Goal: Task Accomplishment & Management: Use online tool/utility

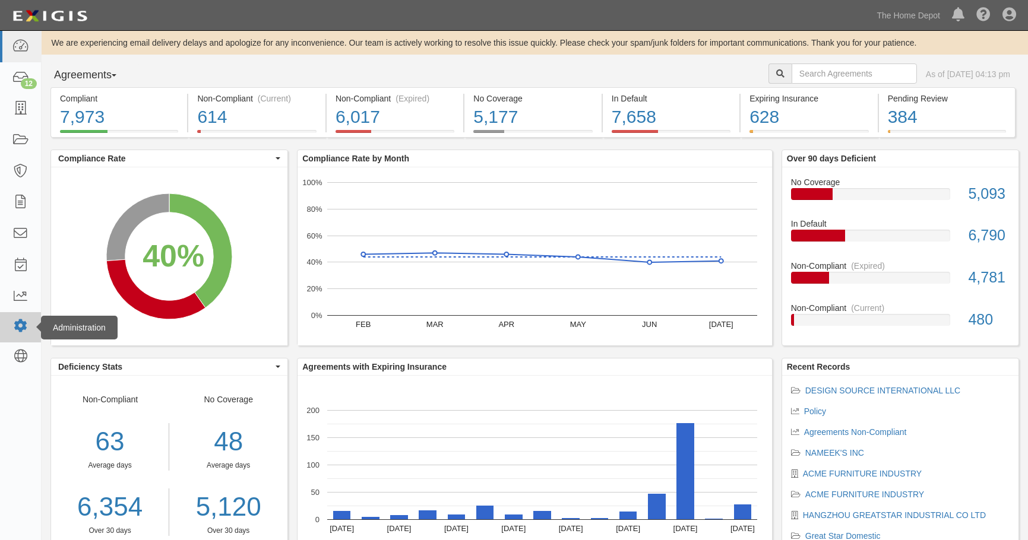
click at [11, 318] on link at bounding box center [20, 327] width 41 height 30
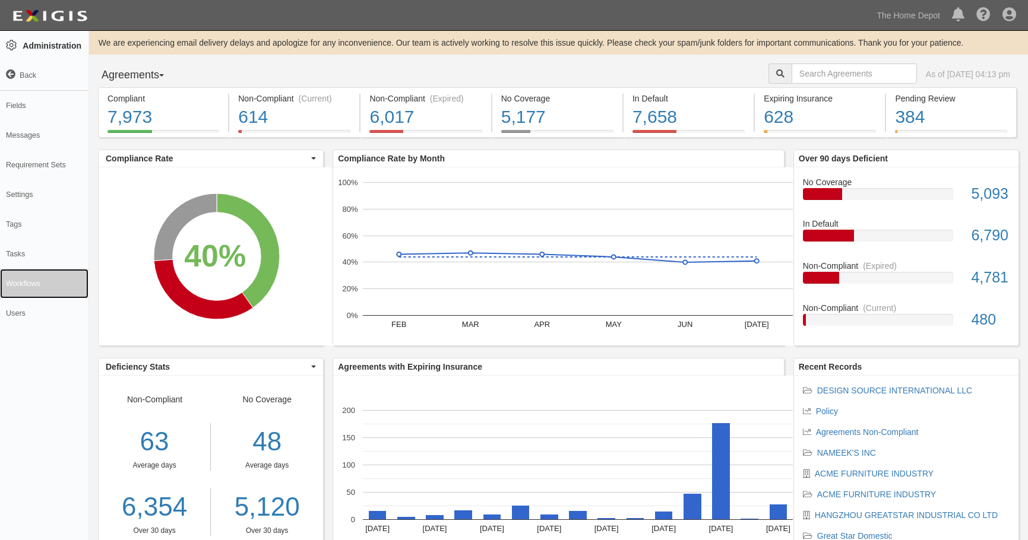
click at [15, 277] on link "Workflows" at bounding box center [44, 284] width 88 height 30
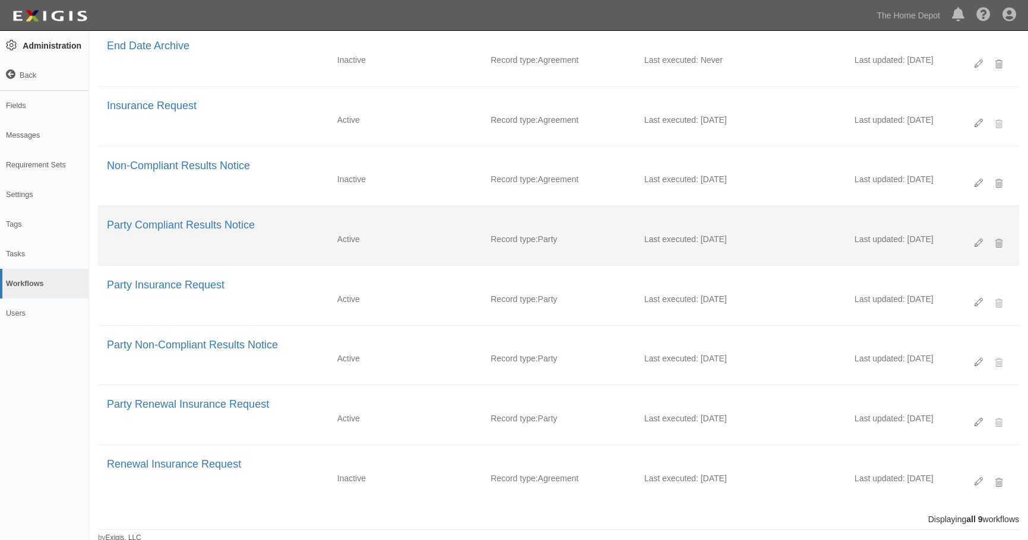
scroll to position [155, 0]
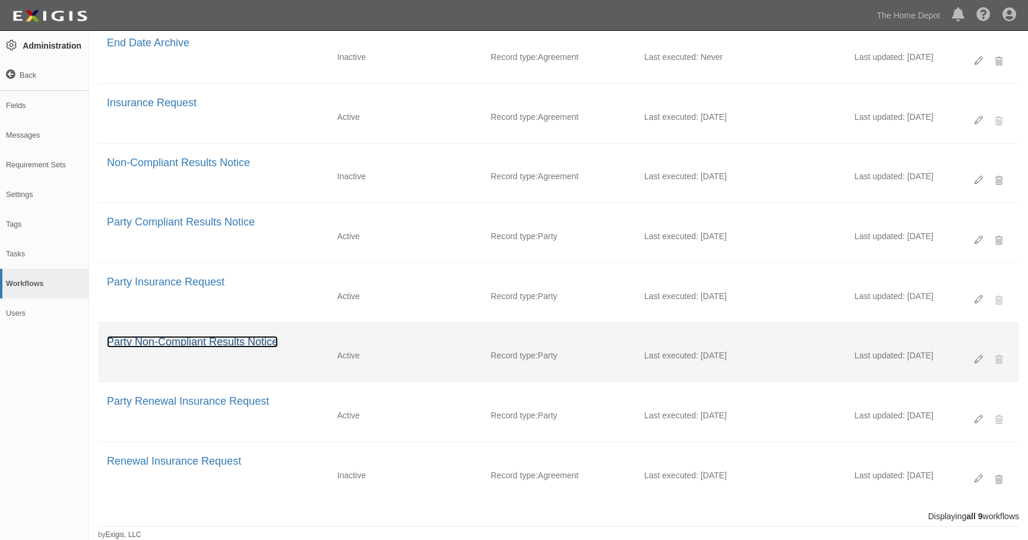
click at [163, 343] on link "Party Non-Compliant Results Notice" at bounding box center [192, 342] width 171 height 12
